Goal: Task Accomplishment & Management: Complete application form

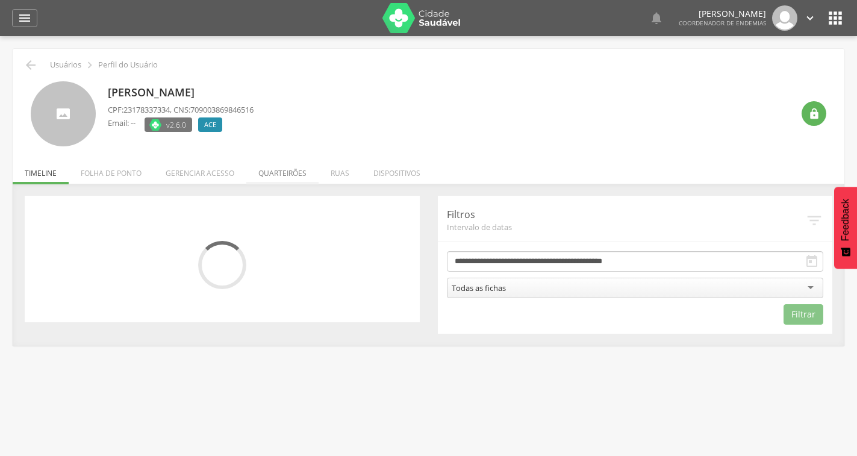
click at [281, 174] on li "Quarteirões" at bounding box center [282, 170] width 72 height 28
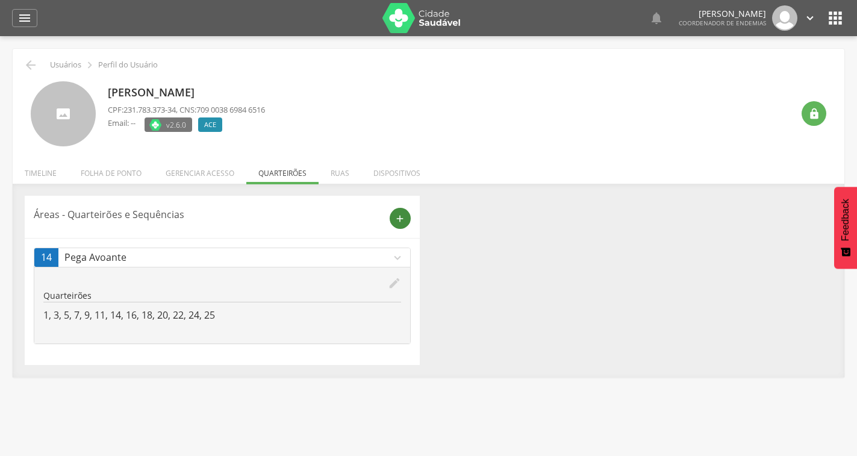
click at [395, 220] on icon "add" at bounding box center [400, 218] width 11 height 11
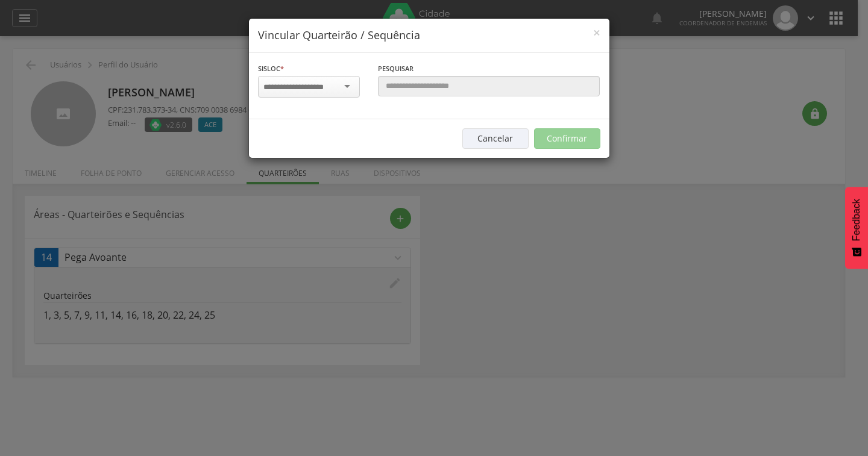
click at [337, 90] on input "select-one" at bounding box center [301, 87] width 76 height 11
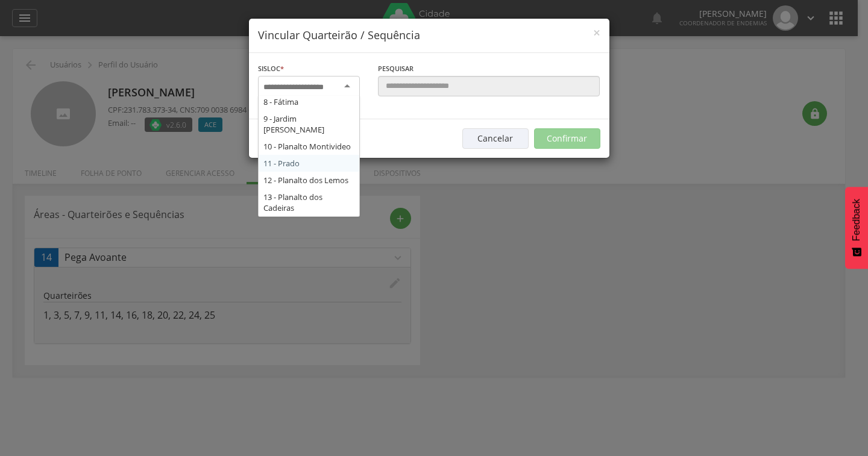
scroll to position [181, 0]
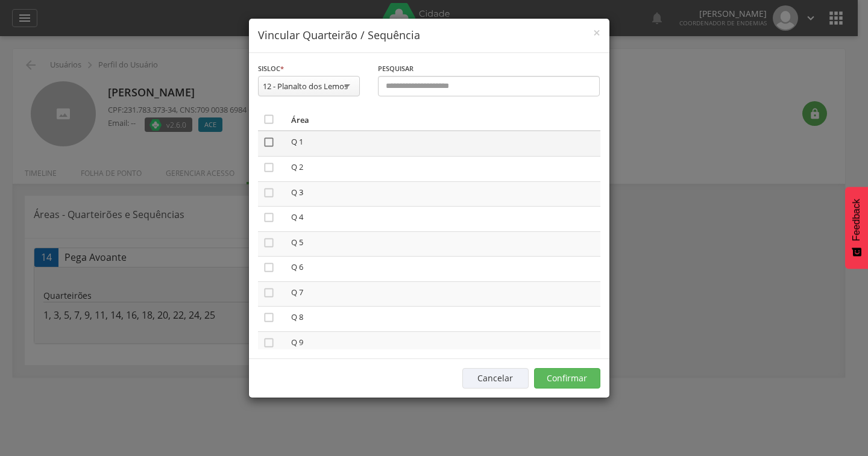
click at [266, 138] on icon "" at bounding box center [269, 142] width 12 height 12
click at [271, 169] on icon "" at bounding box center [269, 167] width 12 height 12
click at [265, 190] on icon "" at bounding box center [269, 193] width 12 height 12
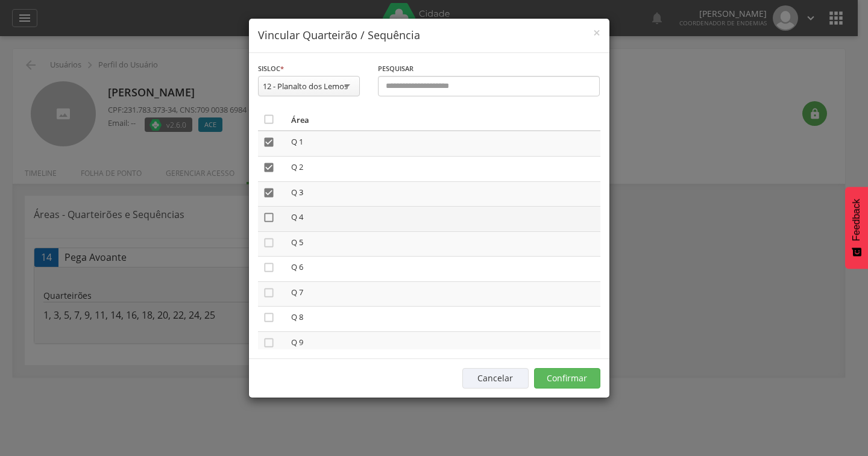
click at [265, 215] on icon "" at bounding box center [269, 218] width 12 height 12
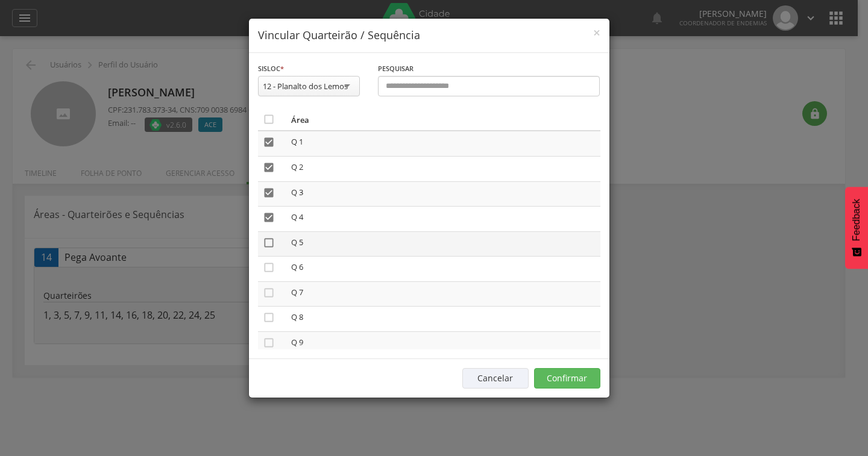
click at [270, 247] on icon "" at bounding box center [269, 243] width 12 height 12
click at [269, 264] on icon "" at bounding box center [269, 268] width 12 height 12
click at [265, 292] on icon "" at bounding box center [269, 293] width 12 height 12
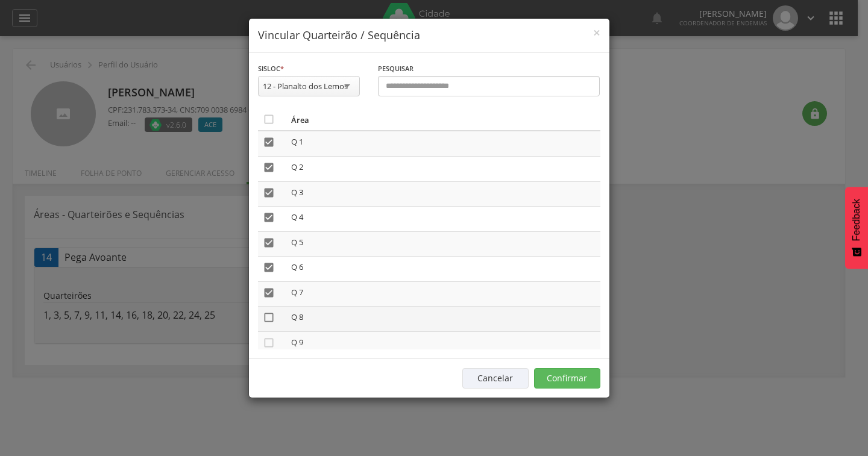
click at [267, 321] on icon "" at bounding box center [269, 318] width 12 height 12
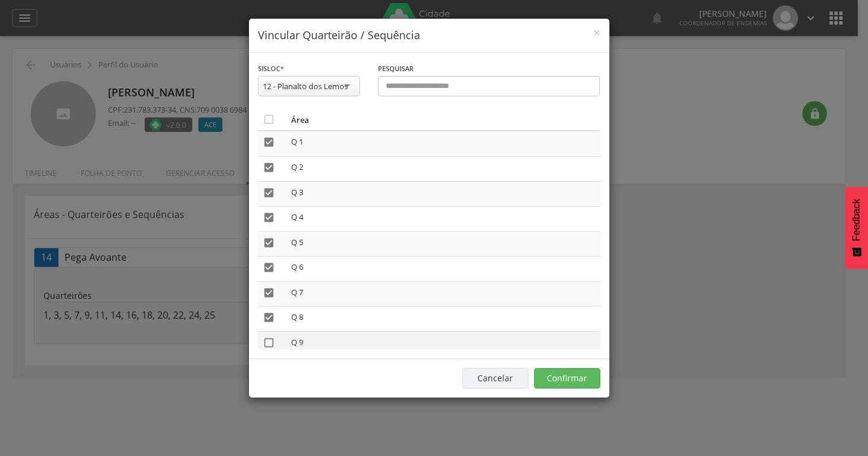
click at [272, 342] on icon "" at bounding box center [269, 343] width 12 height 12
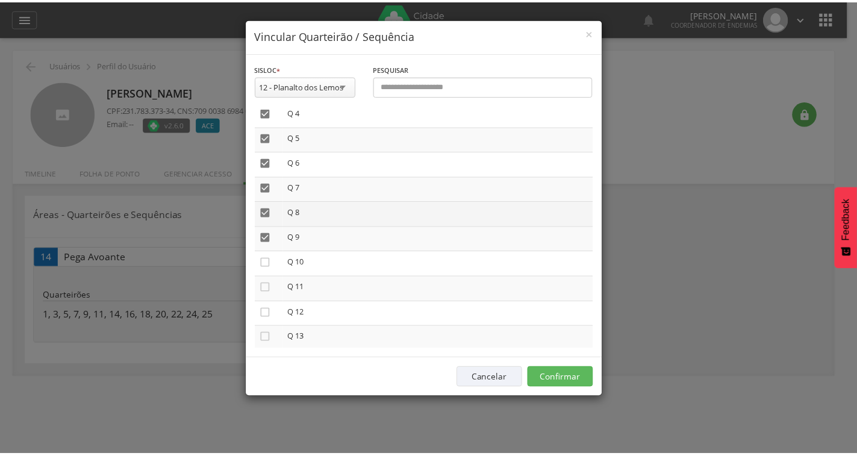
scroll to position [121, 0]
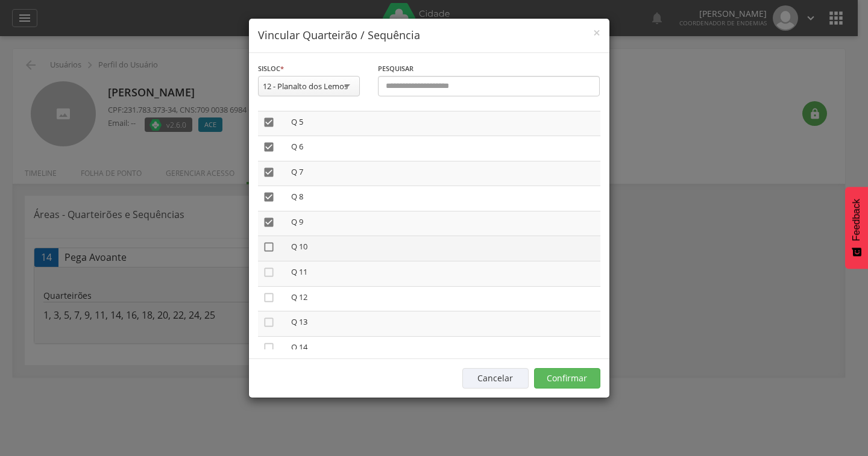
click at [272, 246] on icon "" at bounding box center [269, 247] width 12 height 12
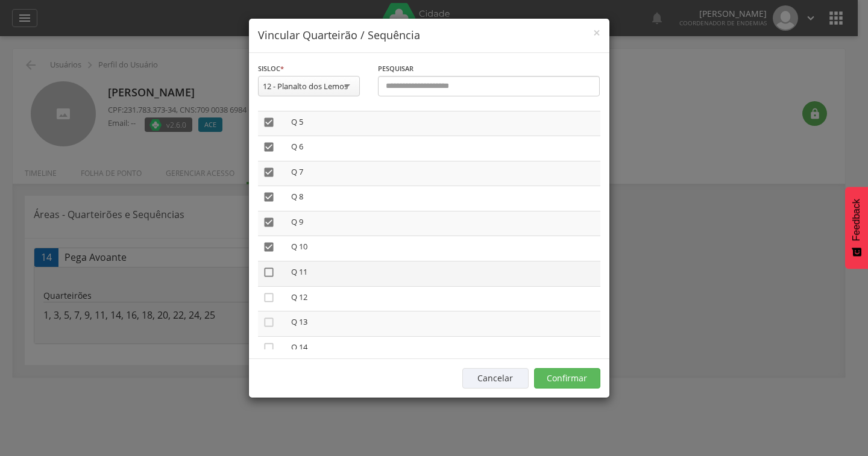
click at [268, 271] on icon "" at bounding box center [269, 272] width 12 height 12
click at [555, 374] on button "Confirmar" at bounding box center [567, 378] width 66 height 20
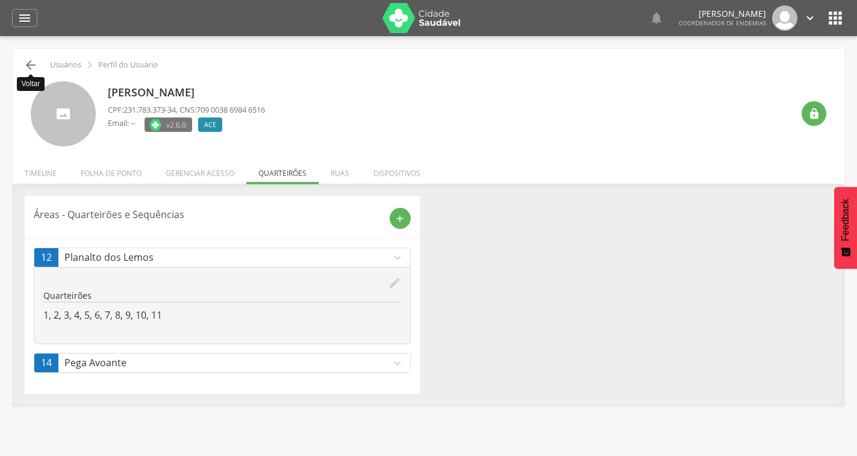
click at [28, 69] on icon "" at bounding box center [31, 65] width 14 height 14
